Goal: Task Accomplishment & Management: Use online tool/utility

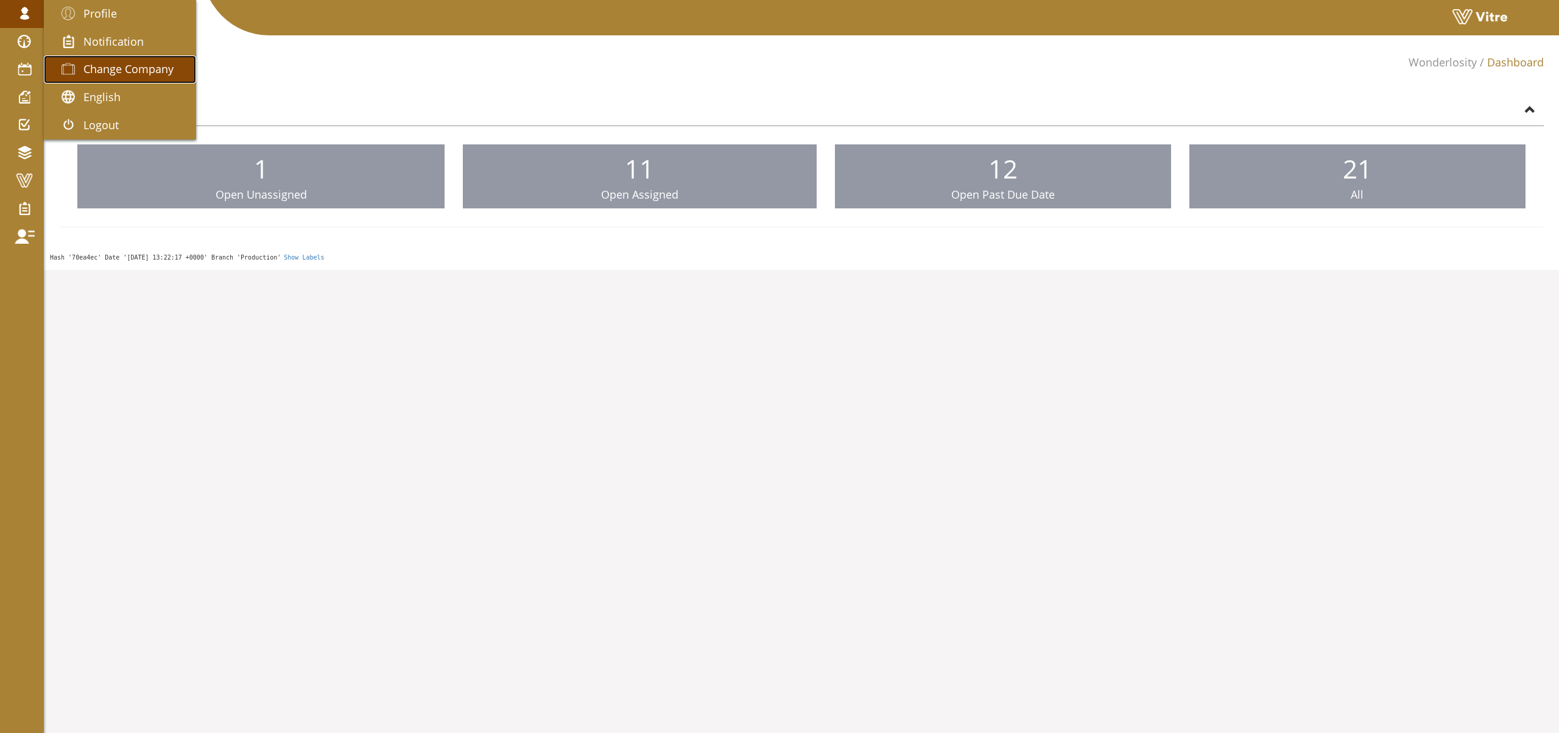
click at [116, 69] on span "Change Company" at bounding box center [128, 69] width 90 height 15
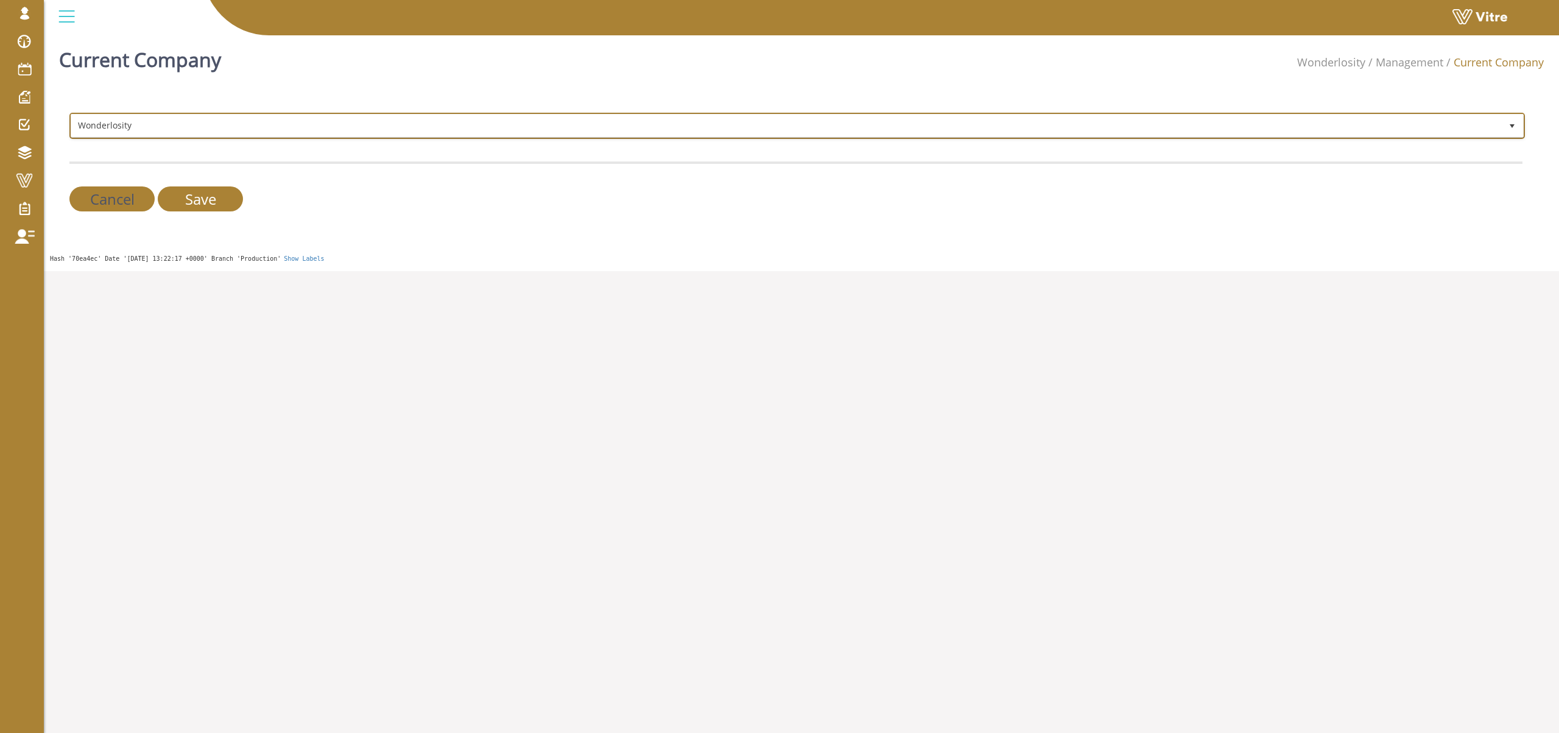
click at [282, 121] on span "Wonderlosity" at bounding box center [786, 126] width 1430 height 22
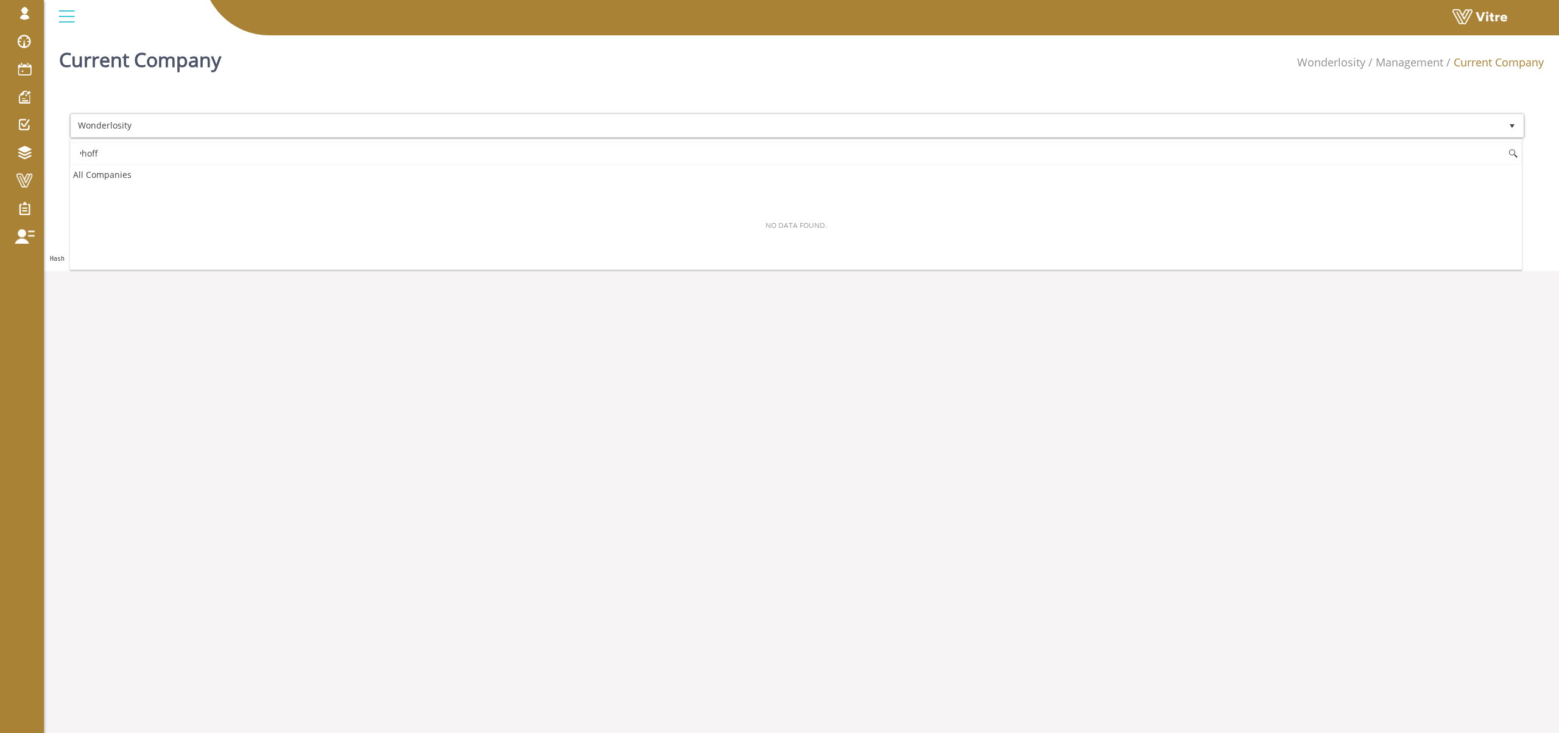
click at [245, 159] on input "יhoff" at bounding box center [796, 153] width 1452 height 23
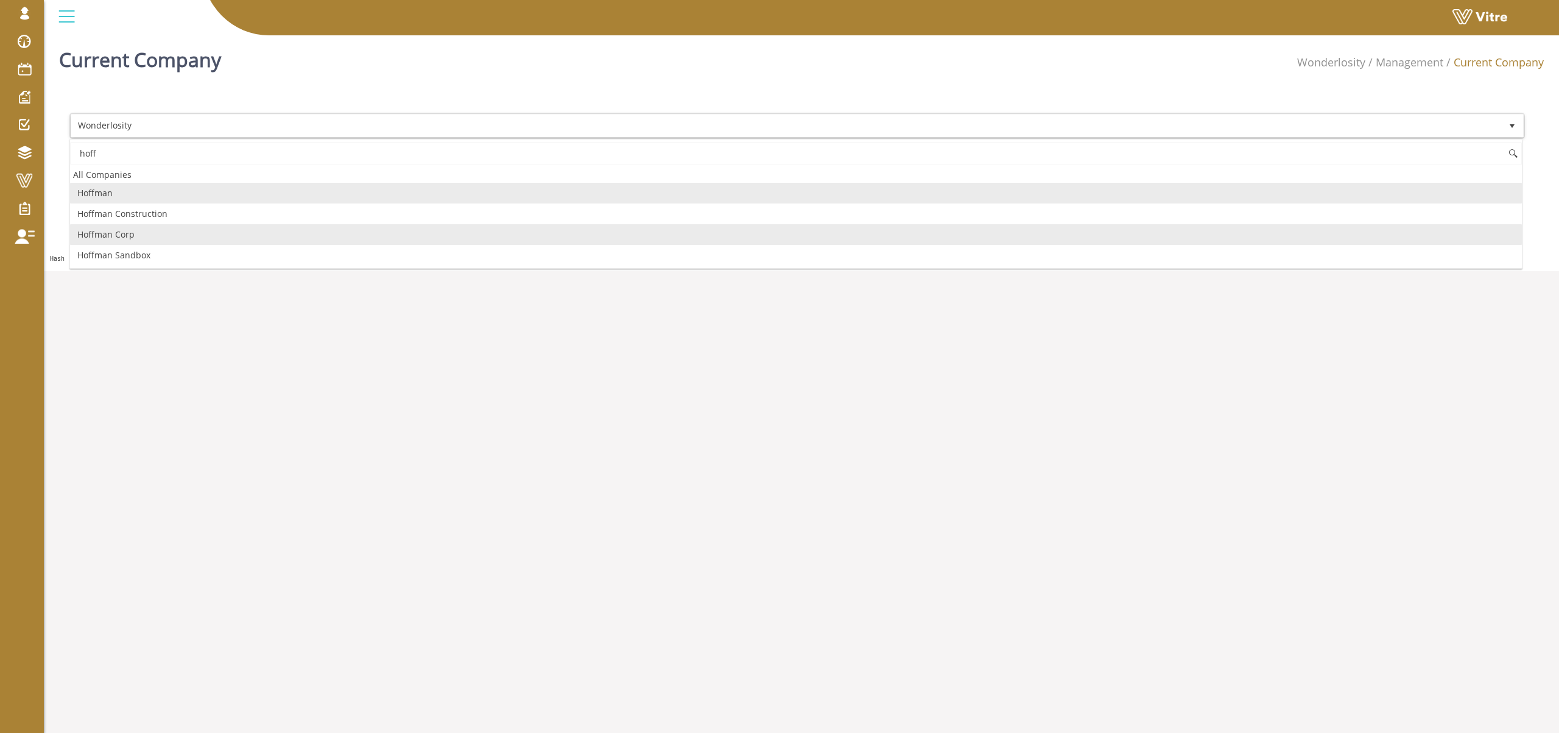
click at [155, 235] on li "Hoffman Corp" at bounding box center [796, 234] width 1452 height 21
type input "hoff"
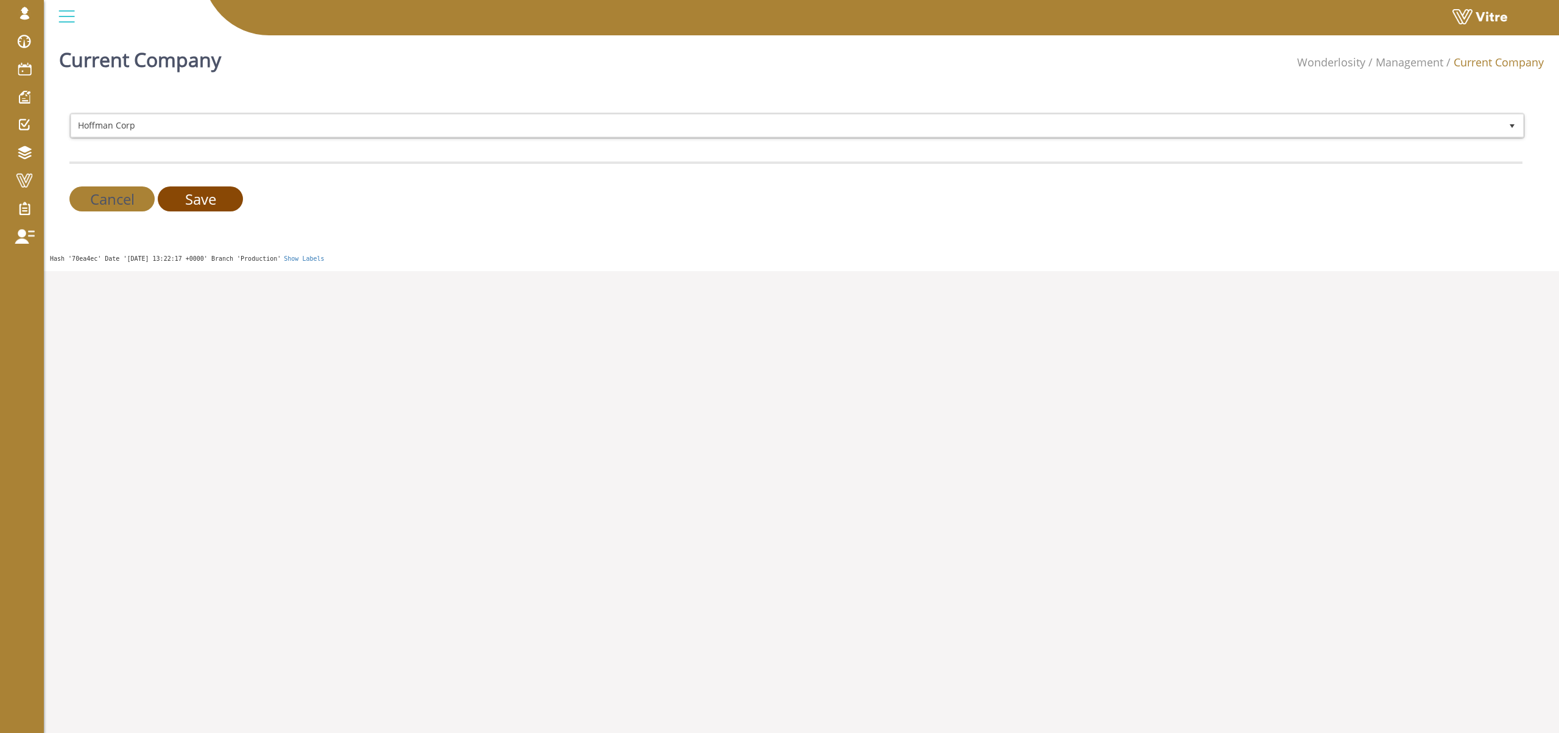
click at [203, 208] on input "Save" at bounding box center [200, 198] width 85 height 25
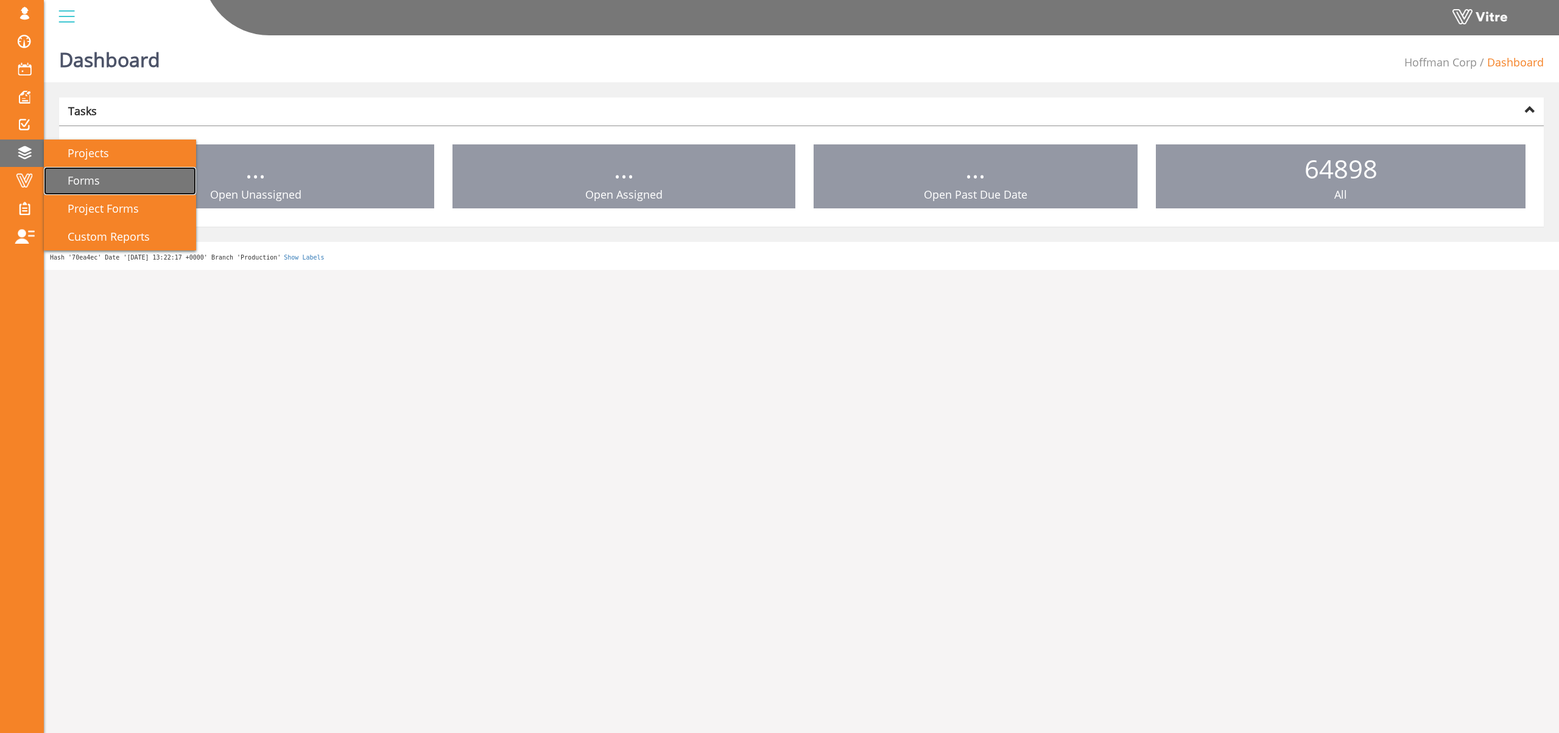
click at [96, 174] on span "Forms" at bounding box center [76, 180] width 47 height 15
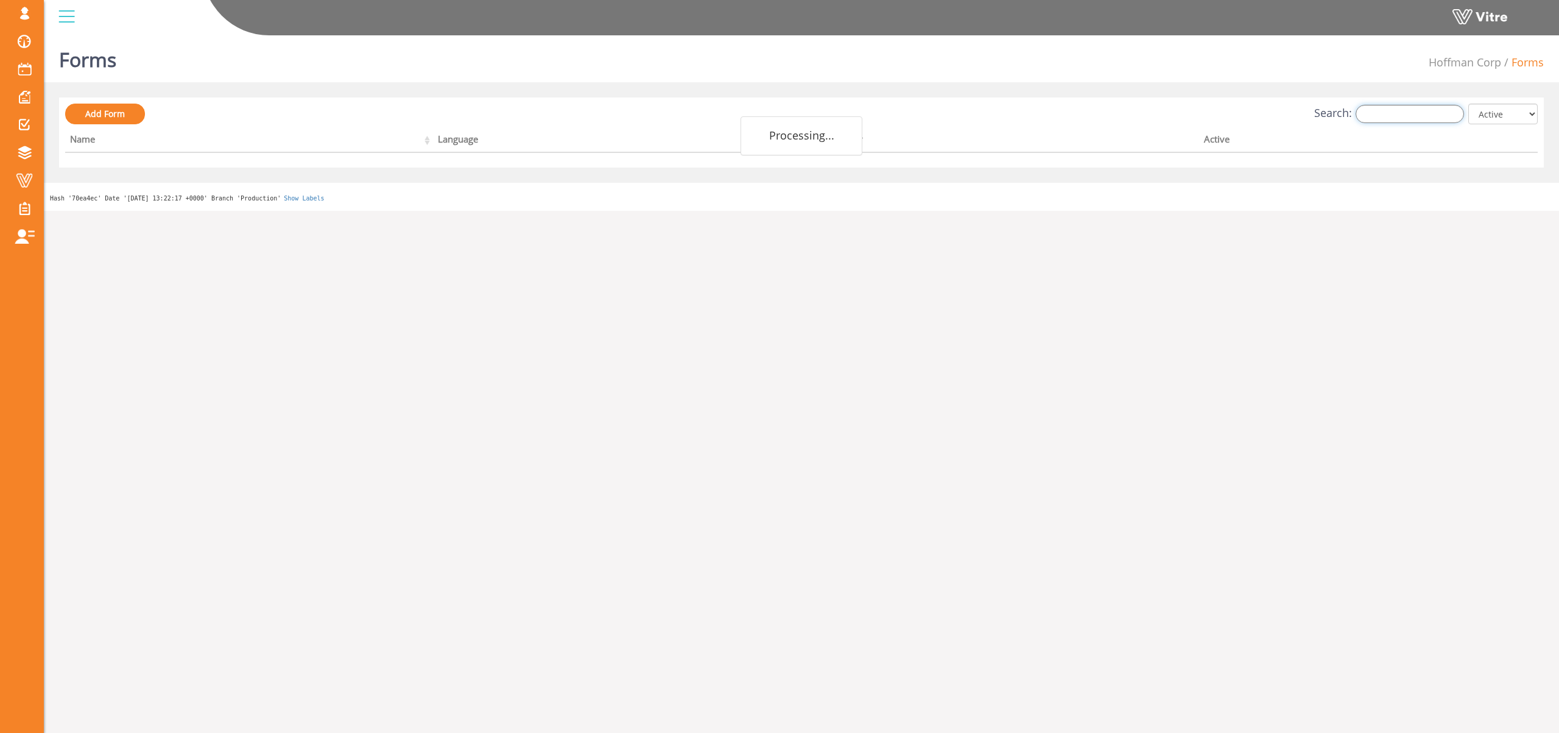
click at [1400, 115] on input "Search:" at bounding box center [1410, 114] width 108 height 18
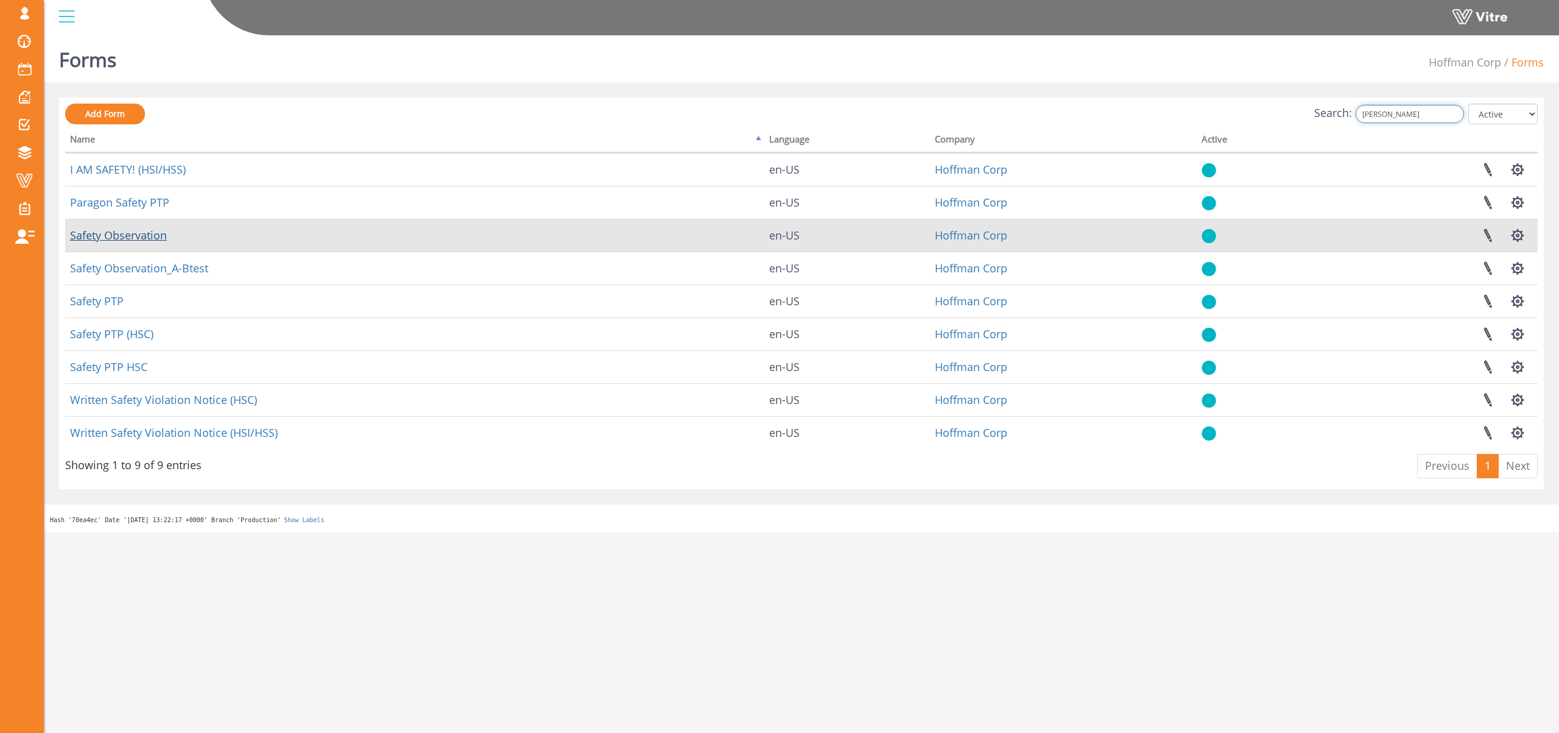
type input "[PERSON_NAME]"
drag, startPoint x: 164, startPoint y: 229, endPoint x: 149, endPoint y: 236, distance: 16.9
click at [163, 230] on link "Safety Observation" at bounding box center [118, 235] width 97 height 15
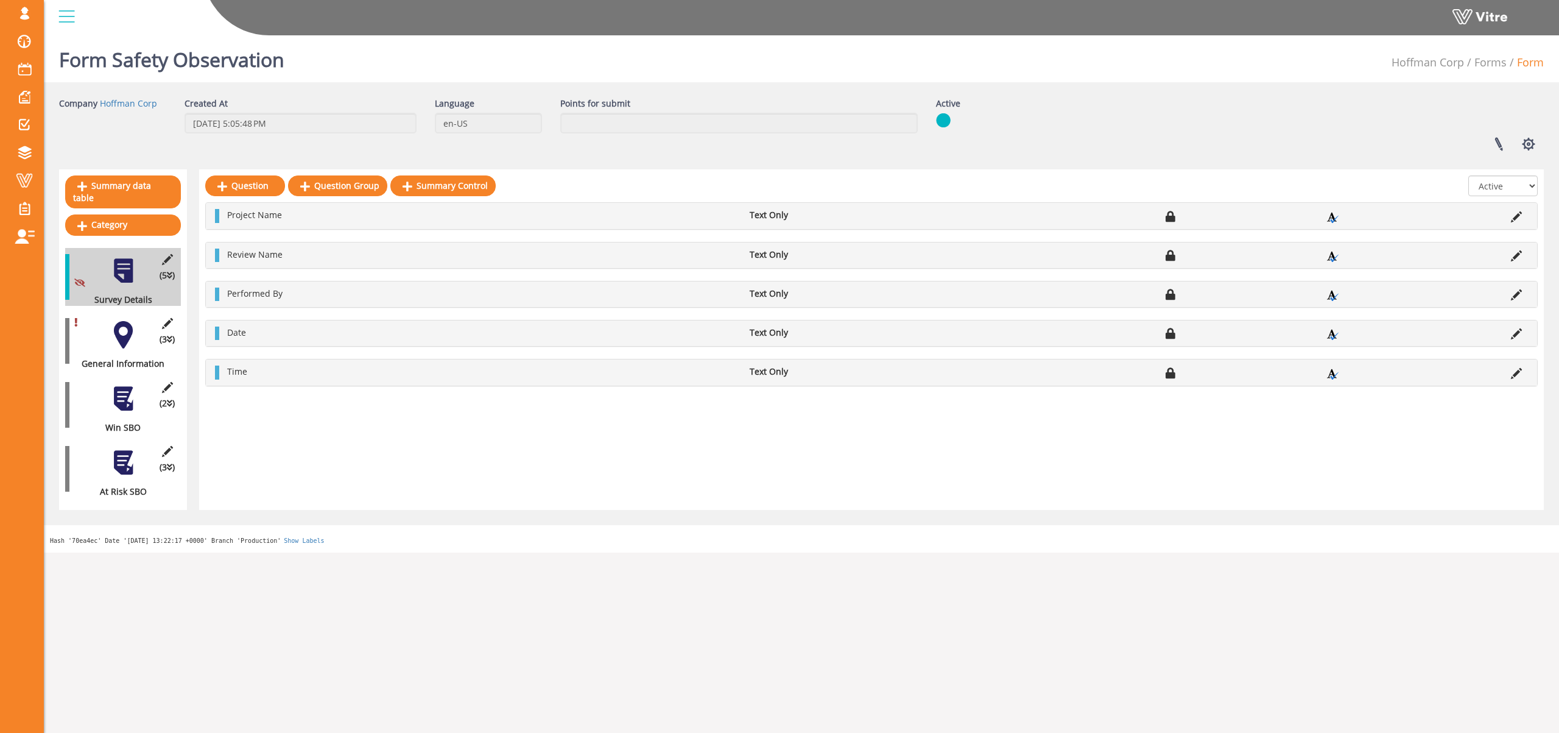
click at [127, 321] on div at bounding box center [123, 334] width 27 height 27
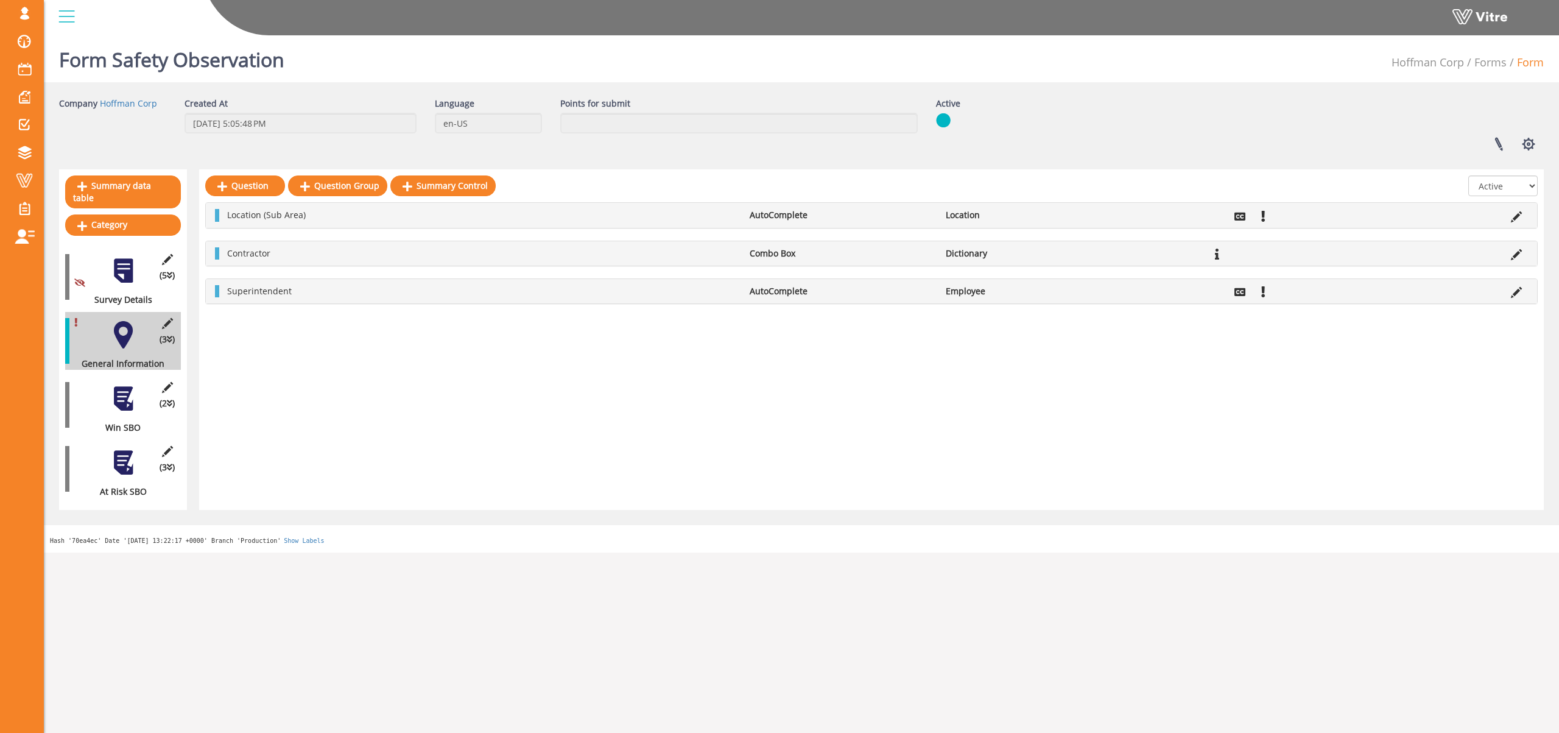
click at [124, 386] on div at bounding box center [123, 398] width 27 height 27
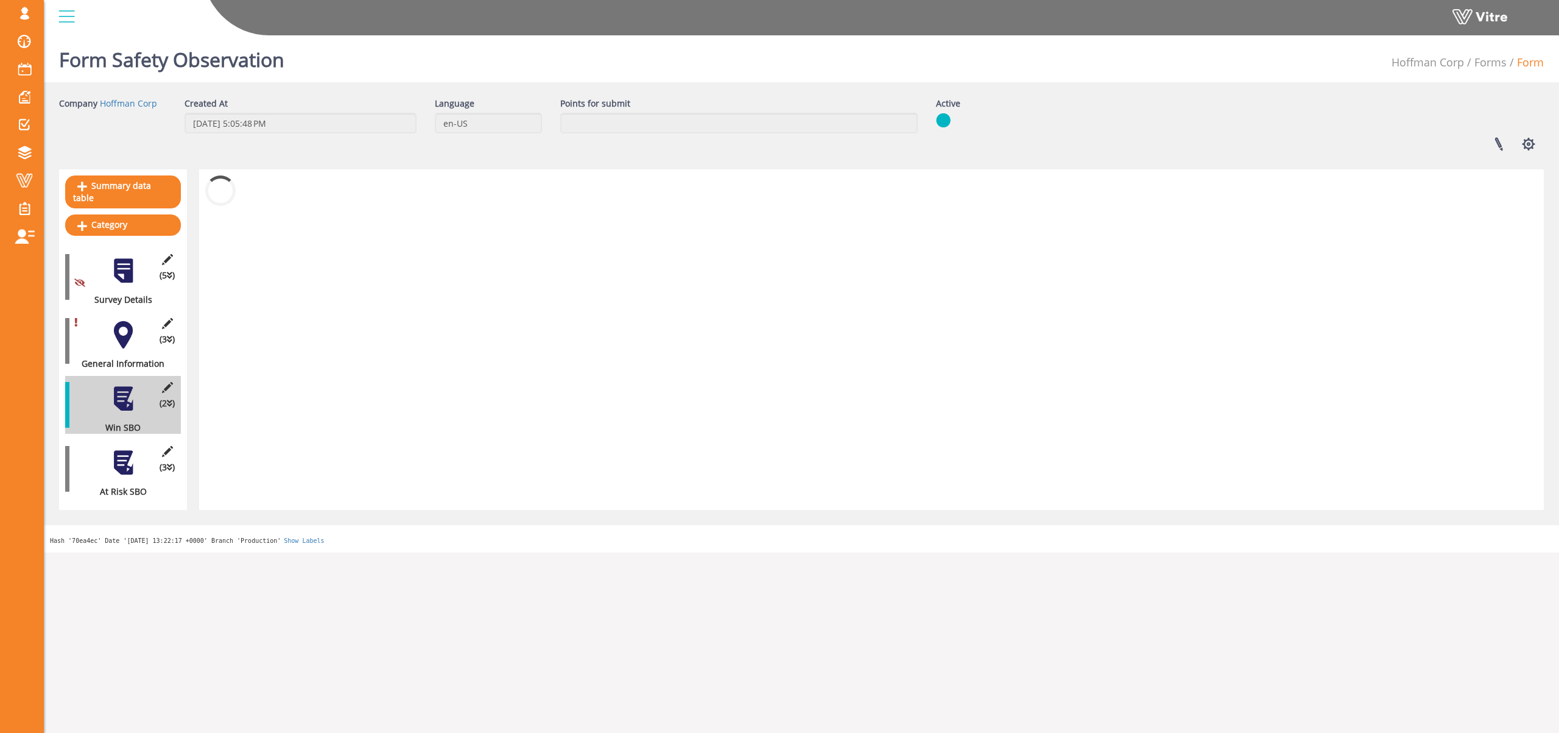
click at [125, 334] on div at bounding box center [123, 334] width 27 height 27
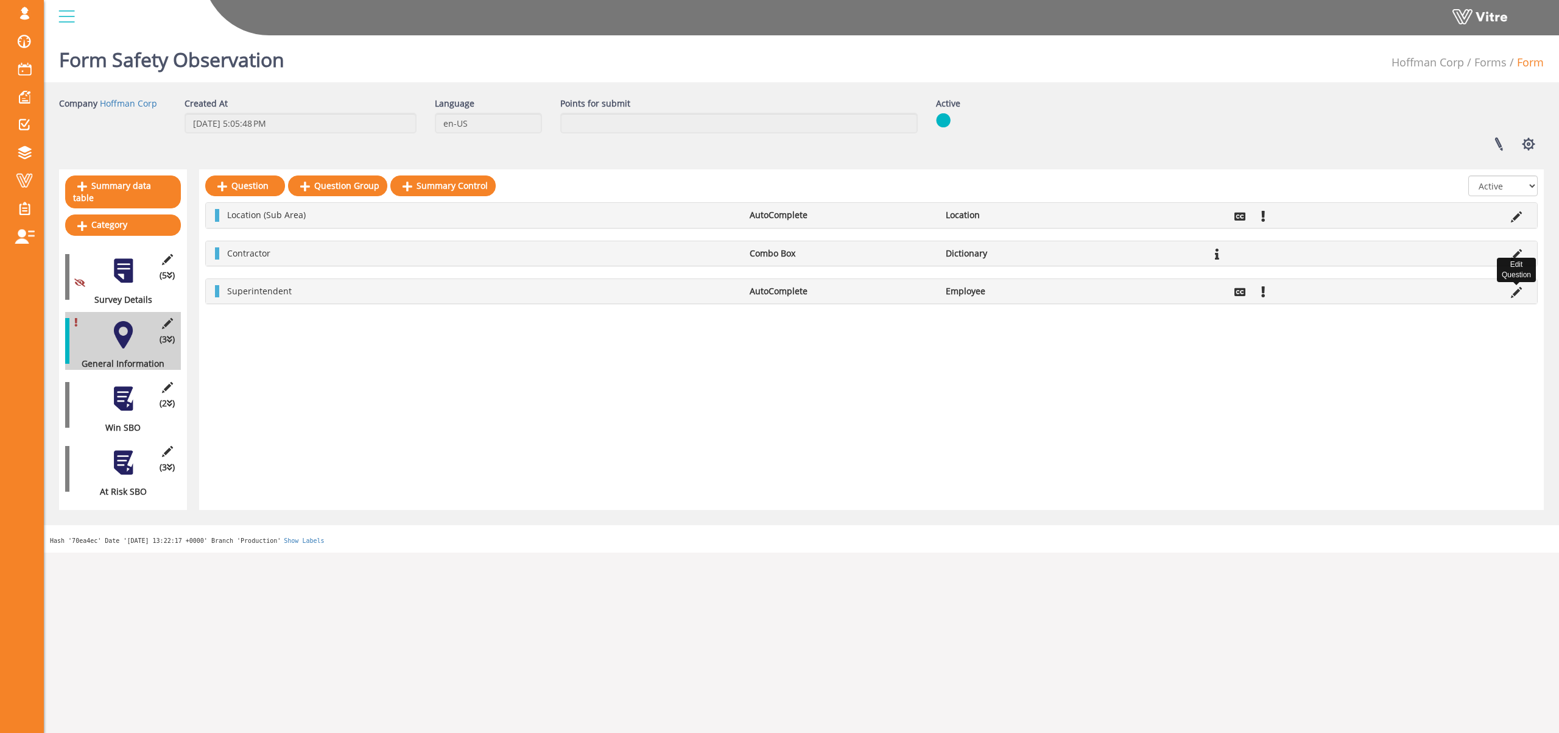
click at [1515, 292] on icon at bounding box center [1516, 292] width 11 height 11
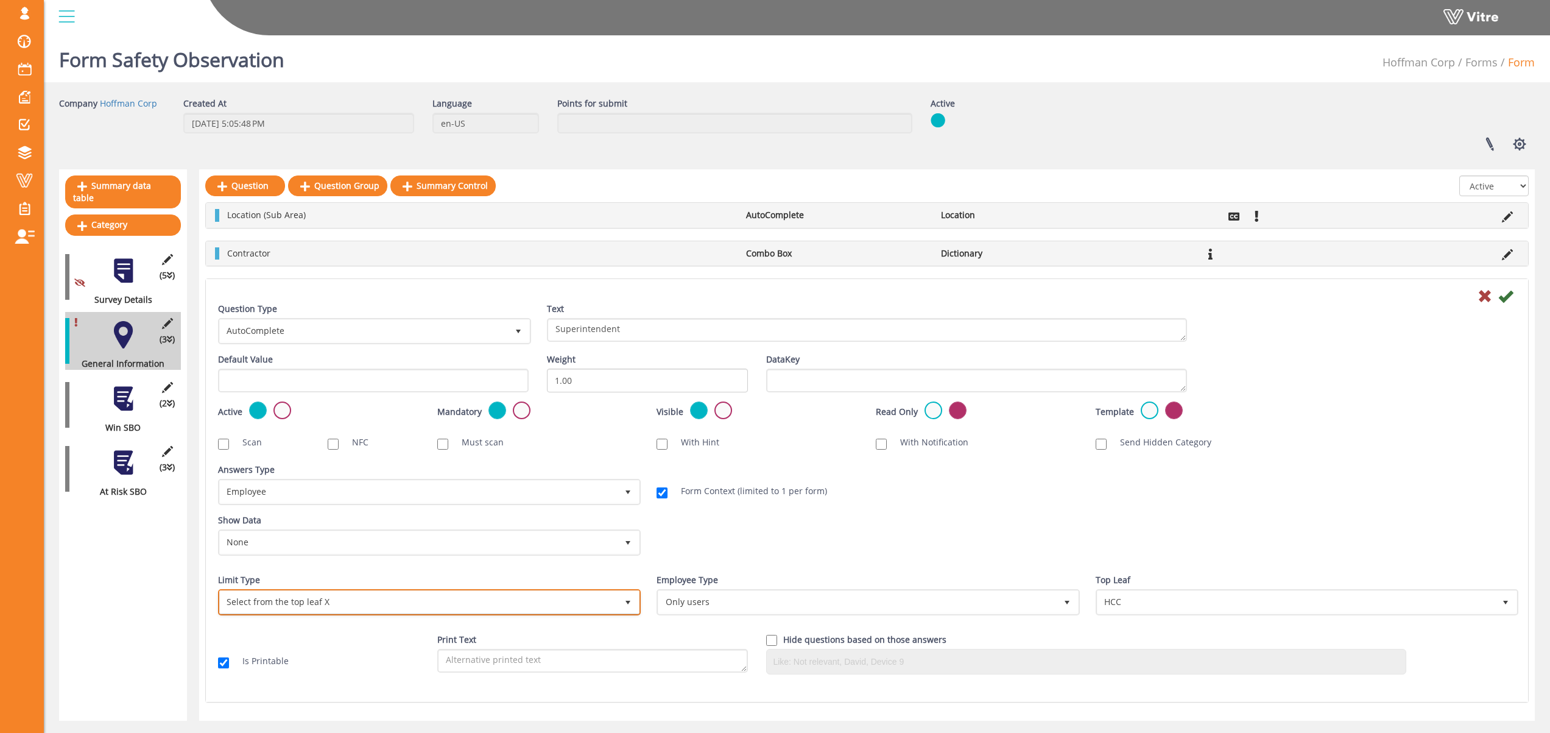
click at [381, 607] on span "Select from the top leaf X" at bounding box center [418, 602] width 397 height 22
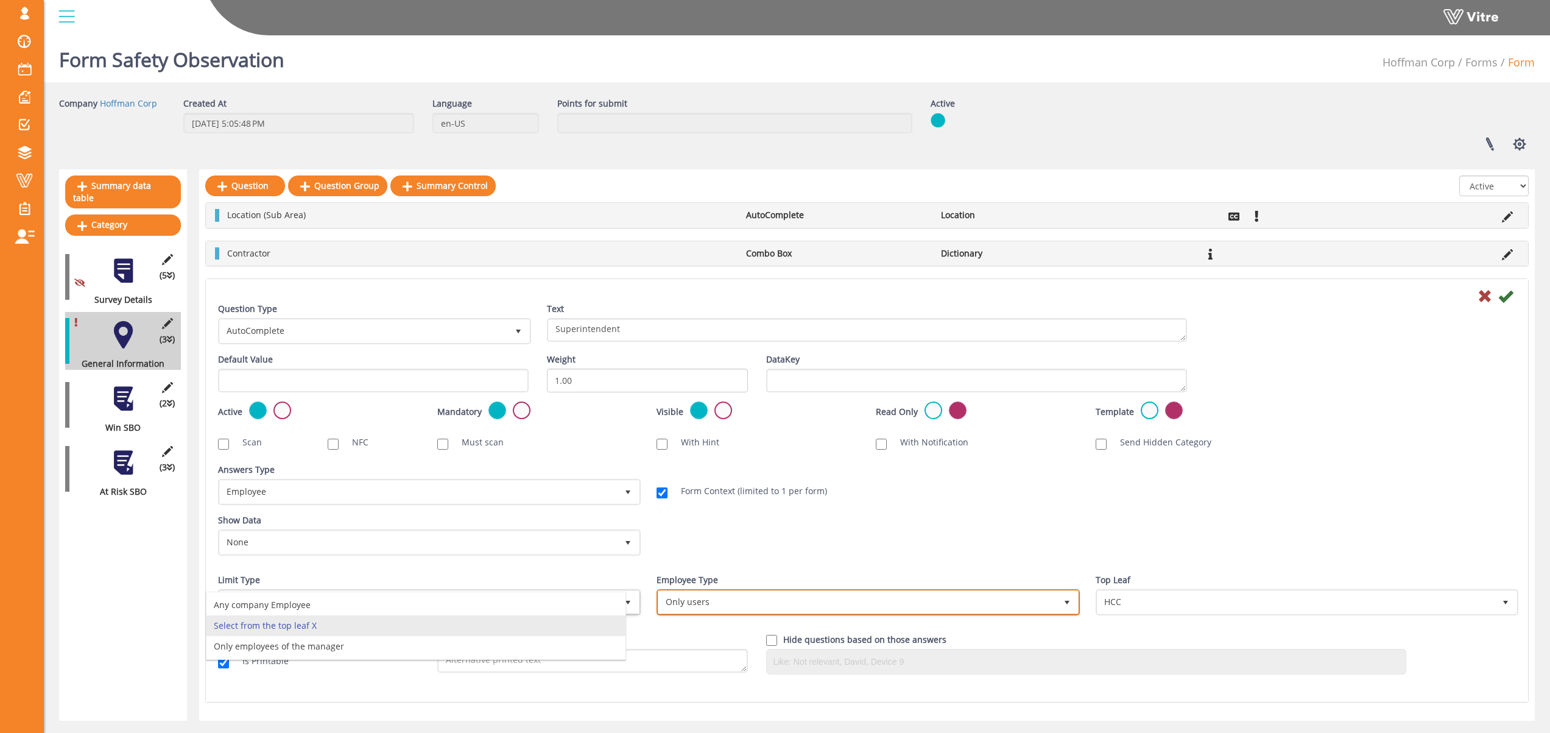
click at [735, 600] on span "Only users" at bounding box center [856, 602] width 397 height 22
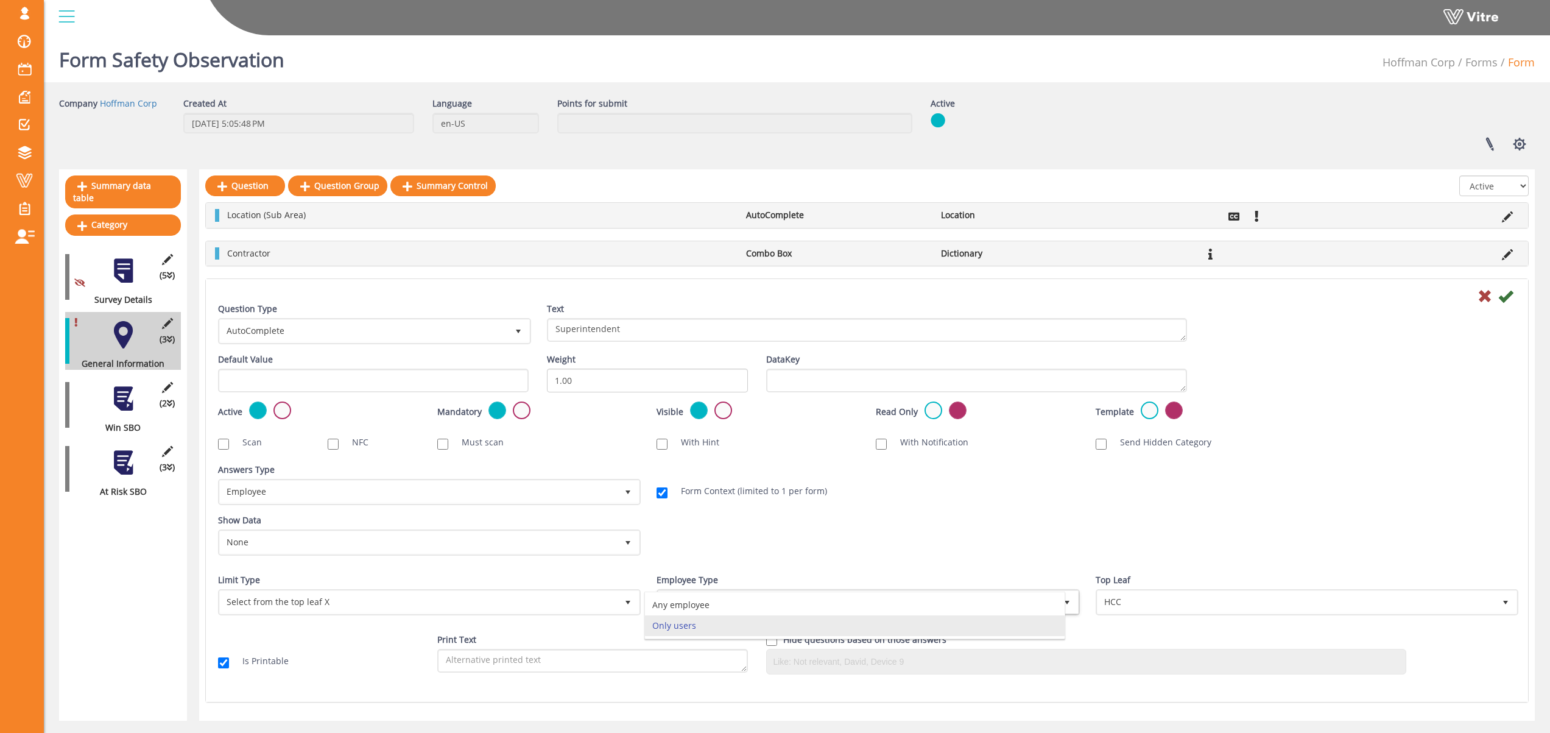
click at [756, 553] on div "Show Data None 0 Certificates Fall Protection Forklift (Warehouse) Forklift (Te…" at bounding box center [867, 539] width 1316 height 51
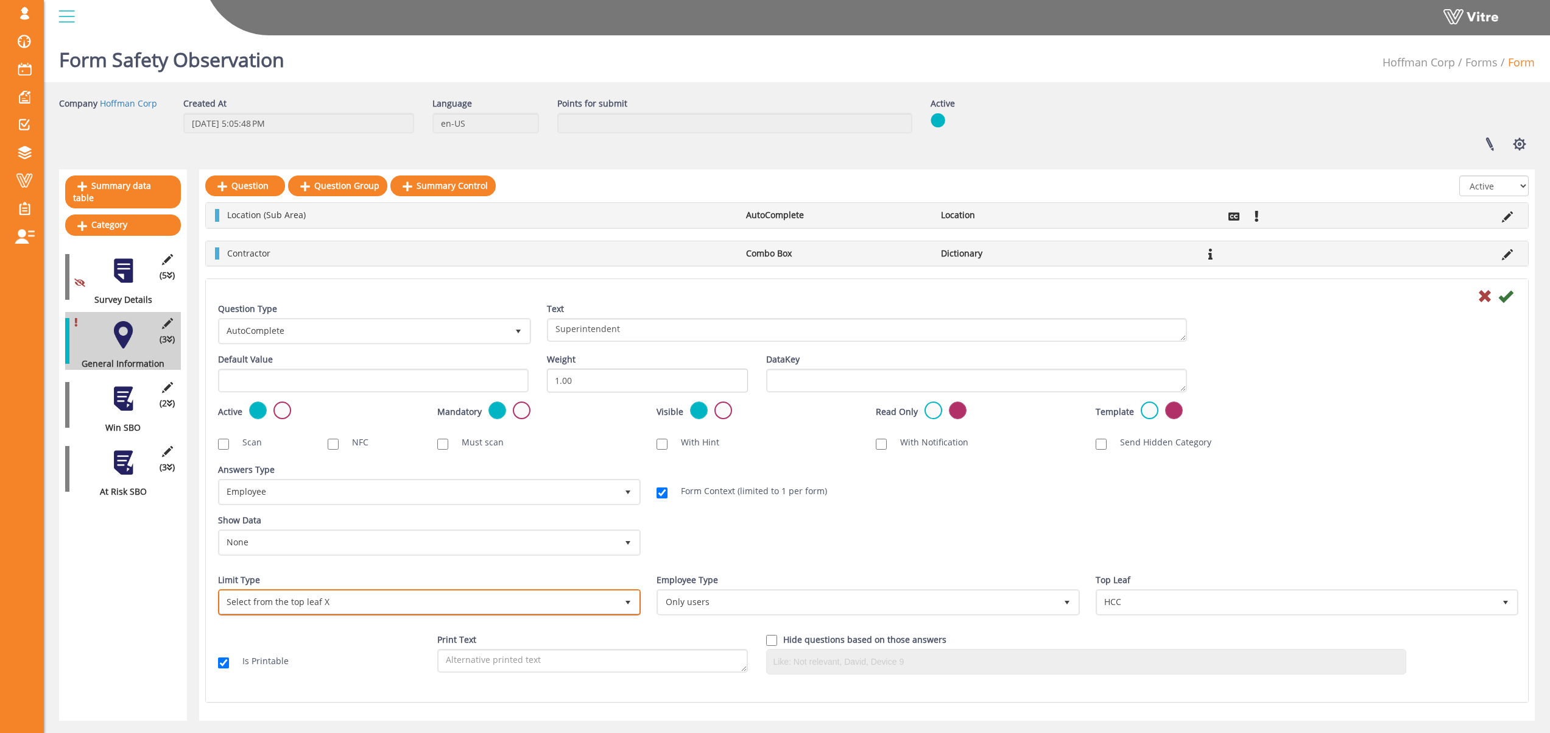
click at [512, 602] on span "Select from the top leaf X" at bounding box center [418, 602] width 397 height 22
click at [804, 546] on div "Show Data None 0 Certificates Fall Protection Forklift (Warehouse) Forklift (Te…" at bounding box center [867, 539] width 1316 height 51
